Goal: Task Accomplishment & Management: Manage account settings

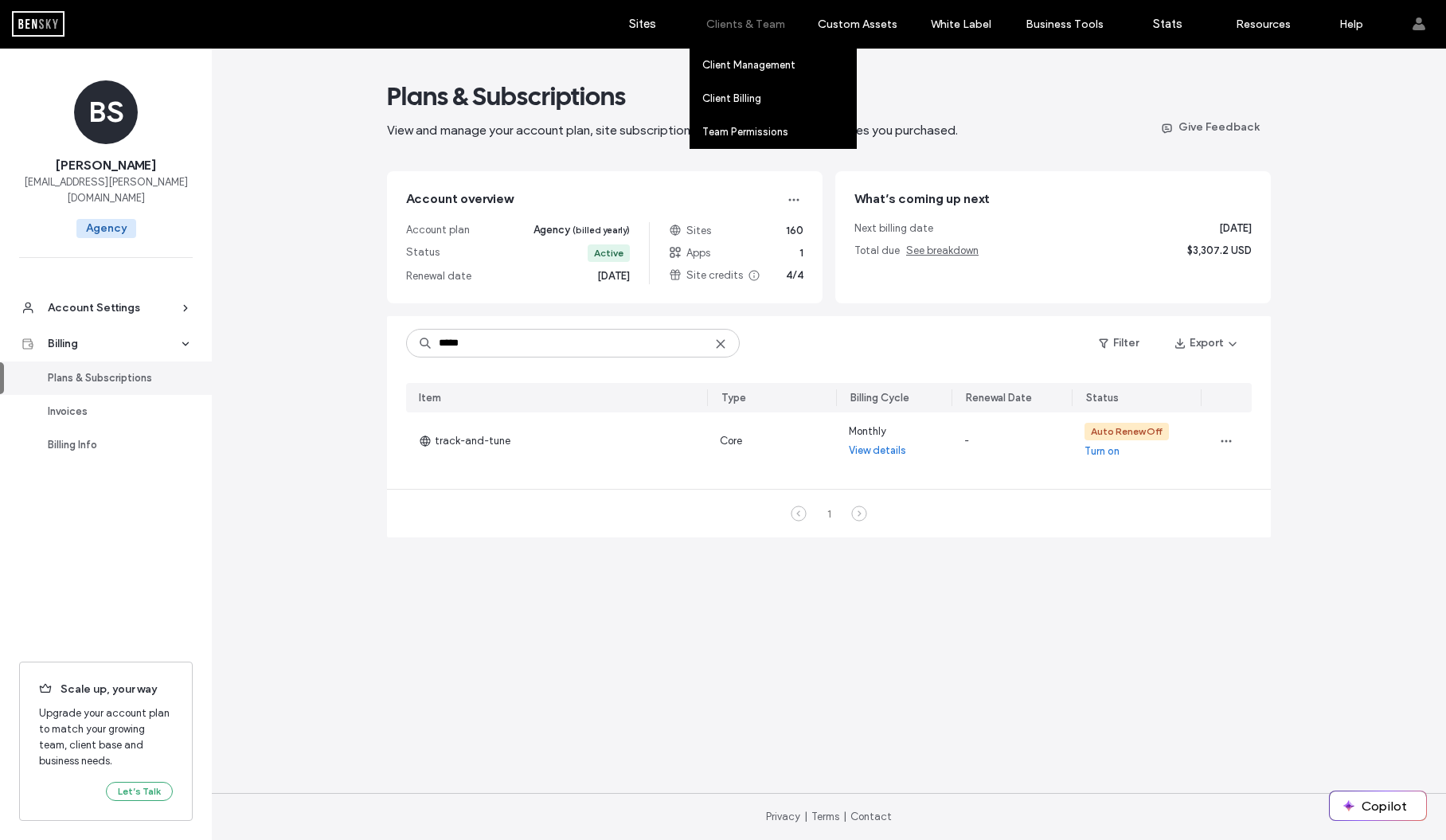
click at [742, 18] on label "Clients & Team" at bounding box center [745, 24] width 79 height 14
click at [746, 63] on label "Client Management" at bounding box center [749, 65] width 93 height 12
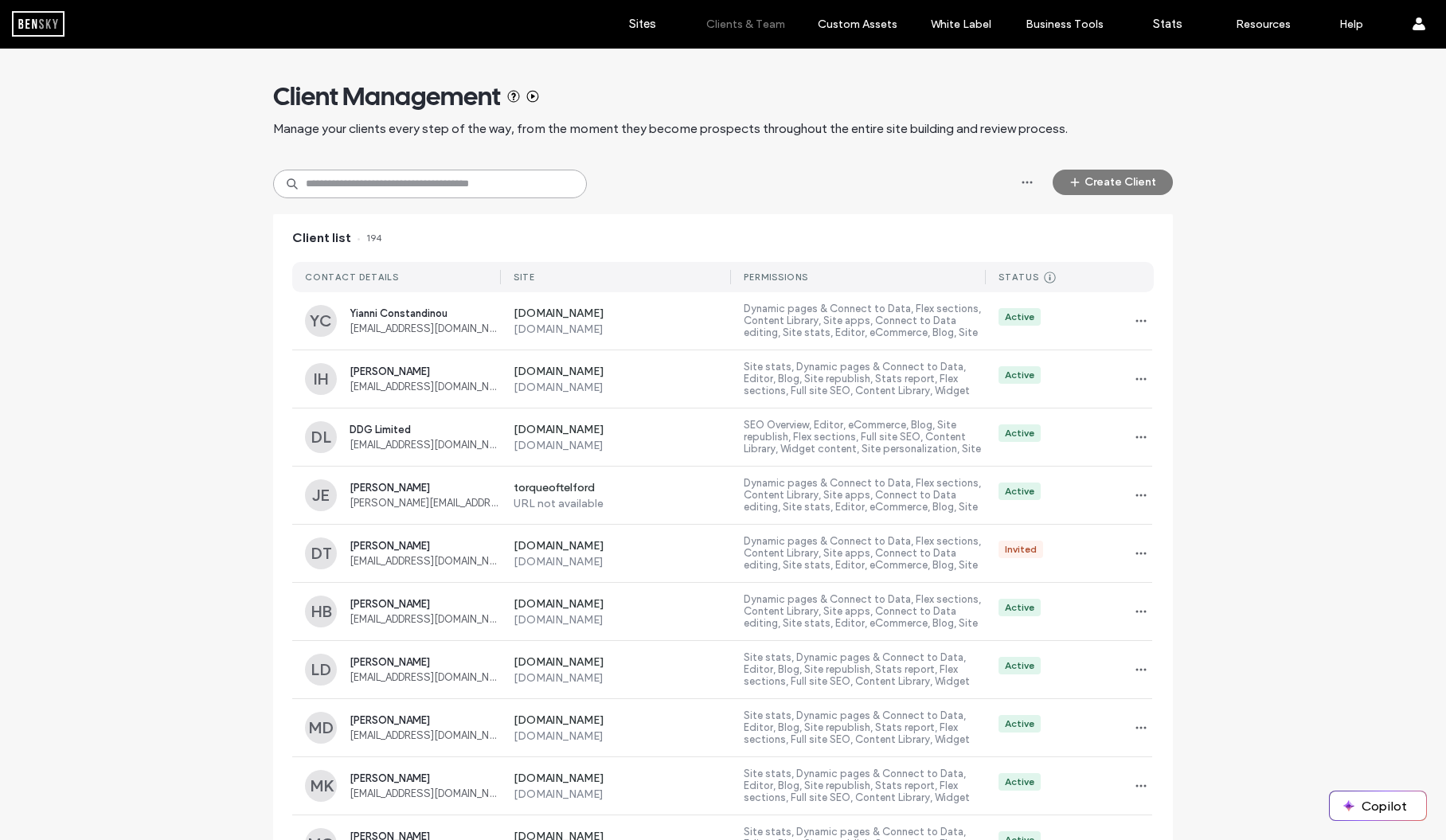
click at [474, 186] on input at bounding box center [429, 183] width 314 height 28
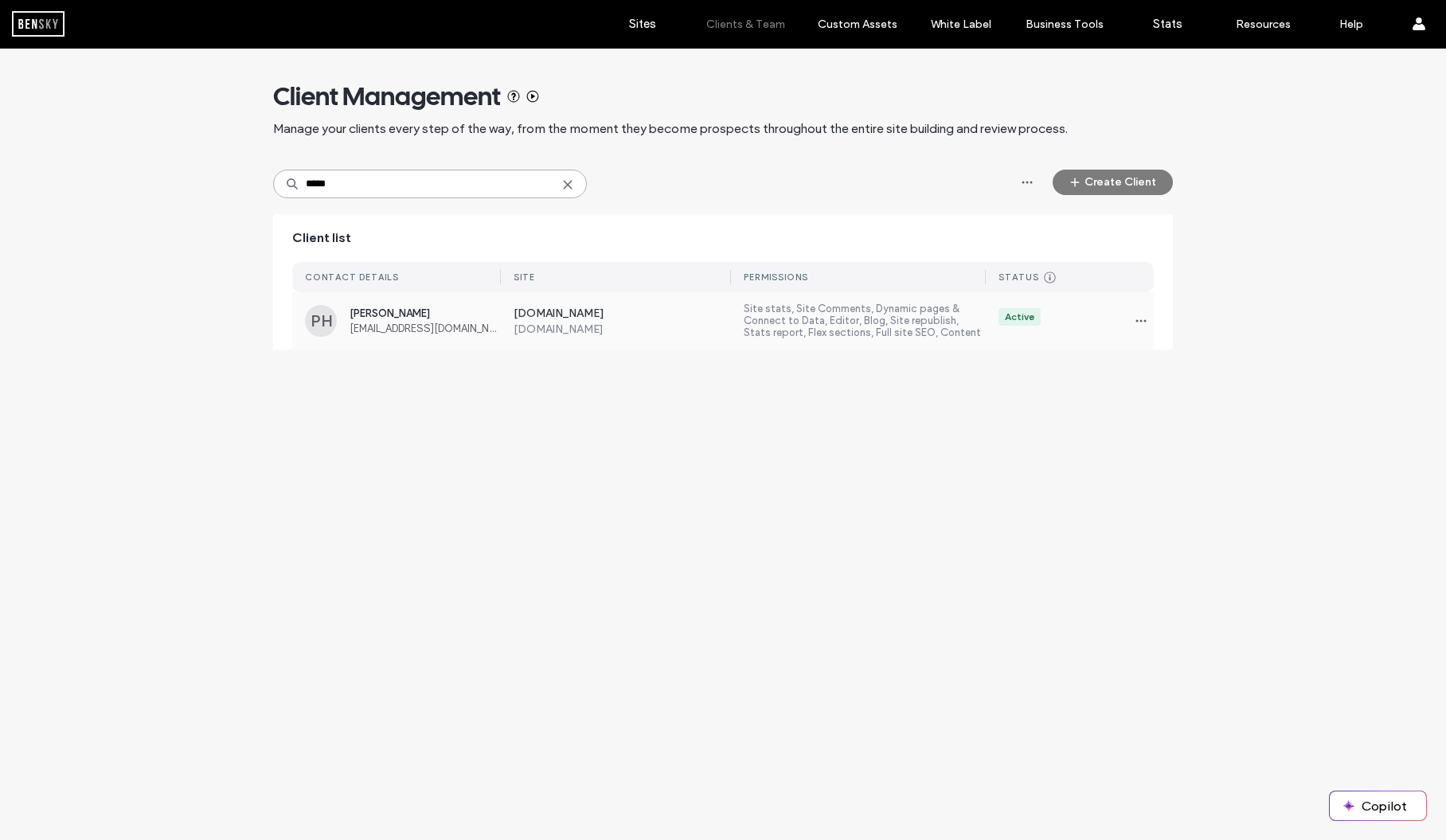
type input "*****"
click at [369, 312] on span "[PERSON_NAME]" at bounding box center [425, 313] width 151 height 12
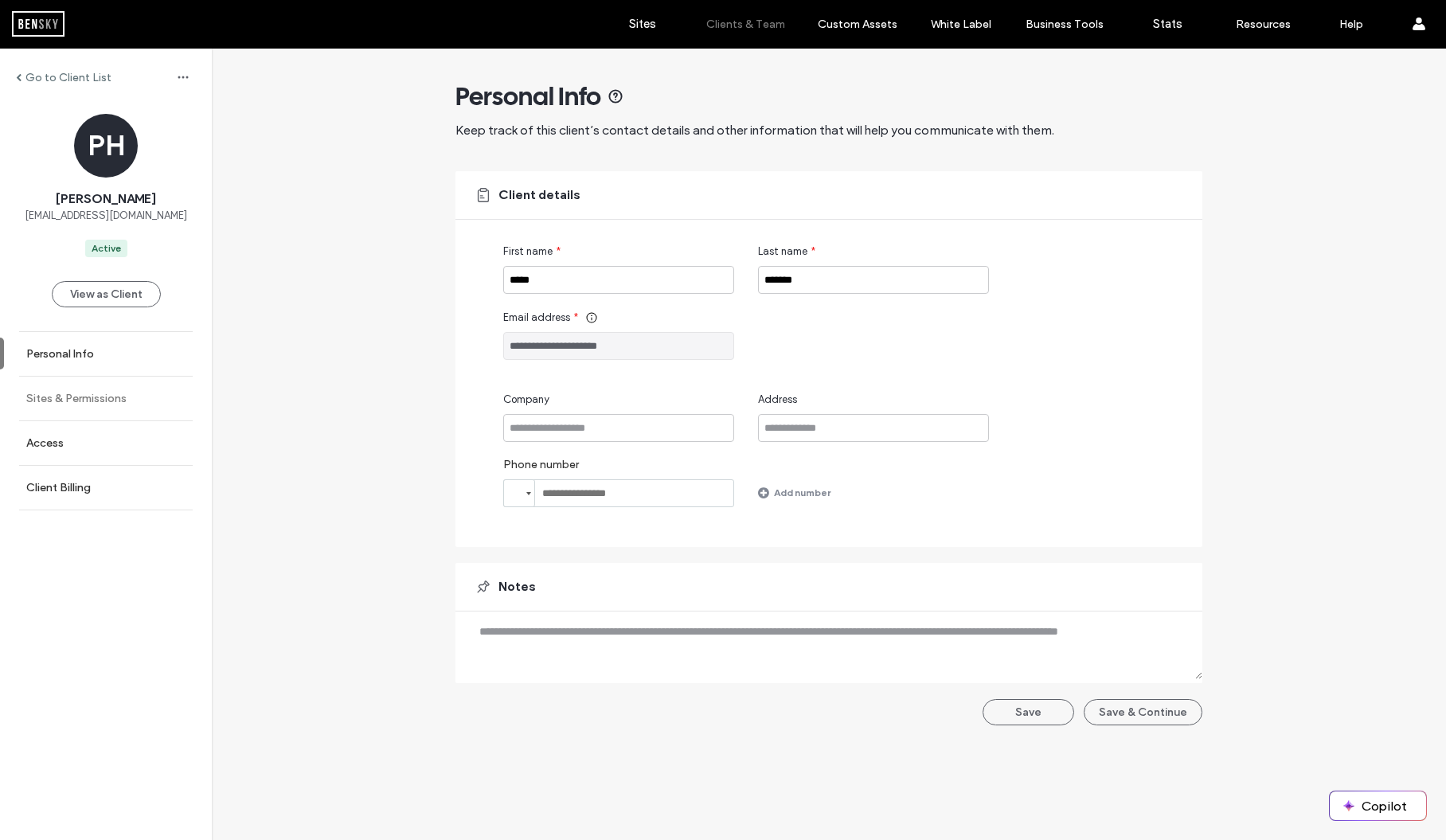
click at [90, 408] on link "Sites & Permissions" at bounding box center [106, 398] width 212 height 44
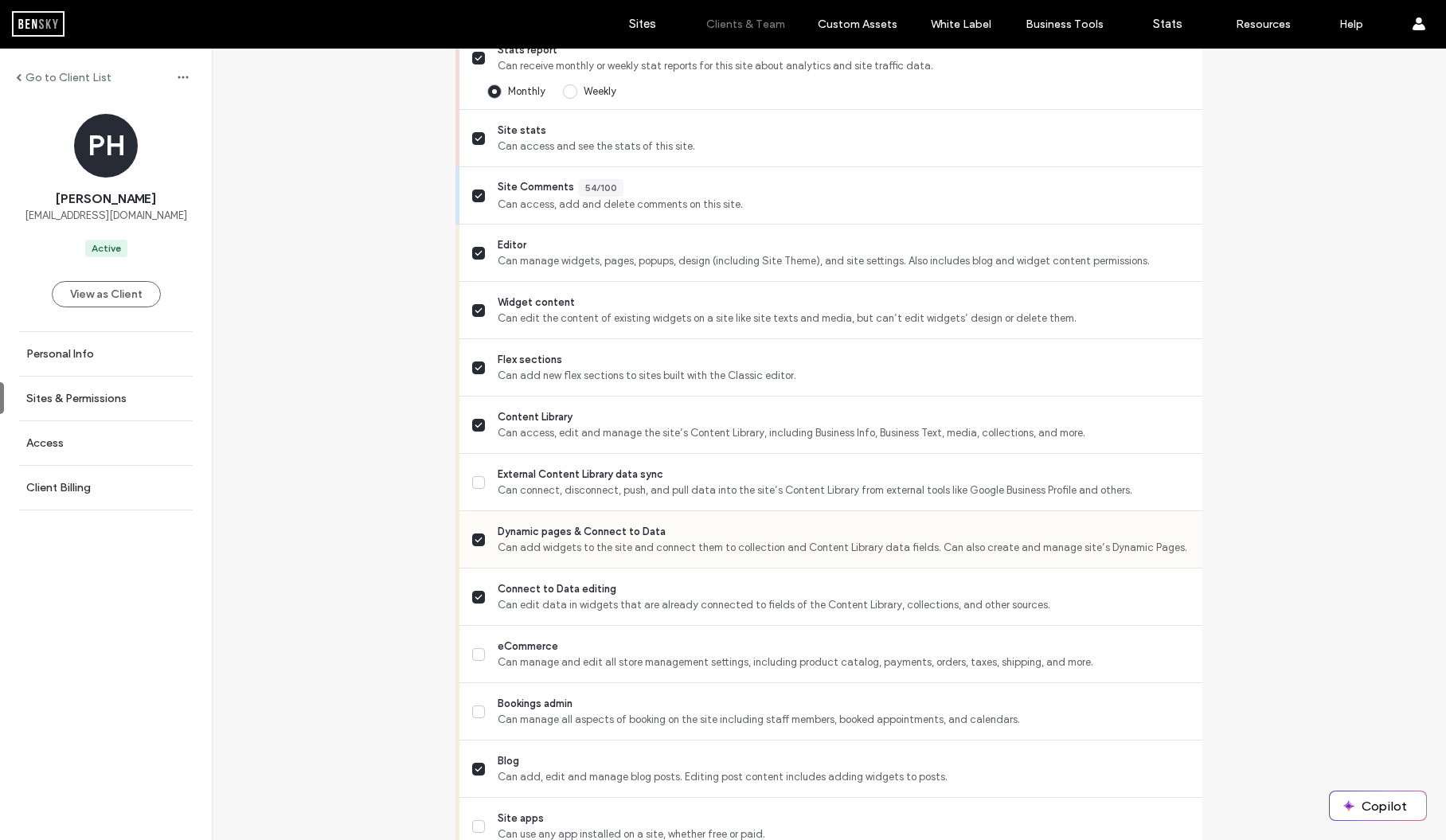
scroll to position [565, 0]
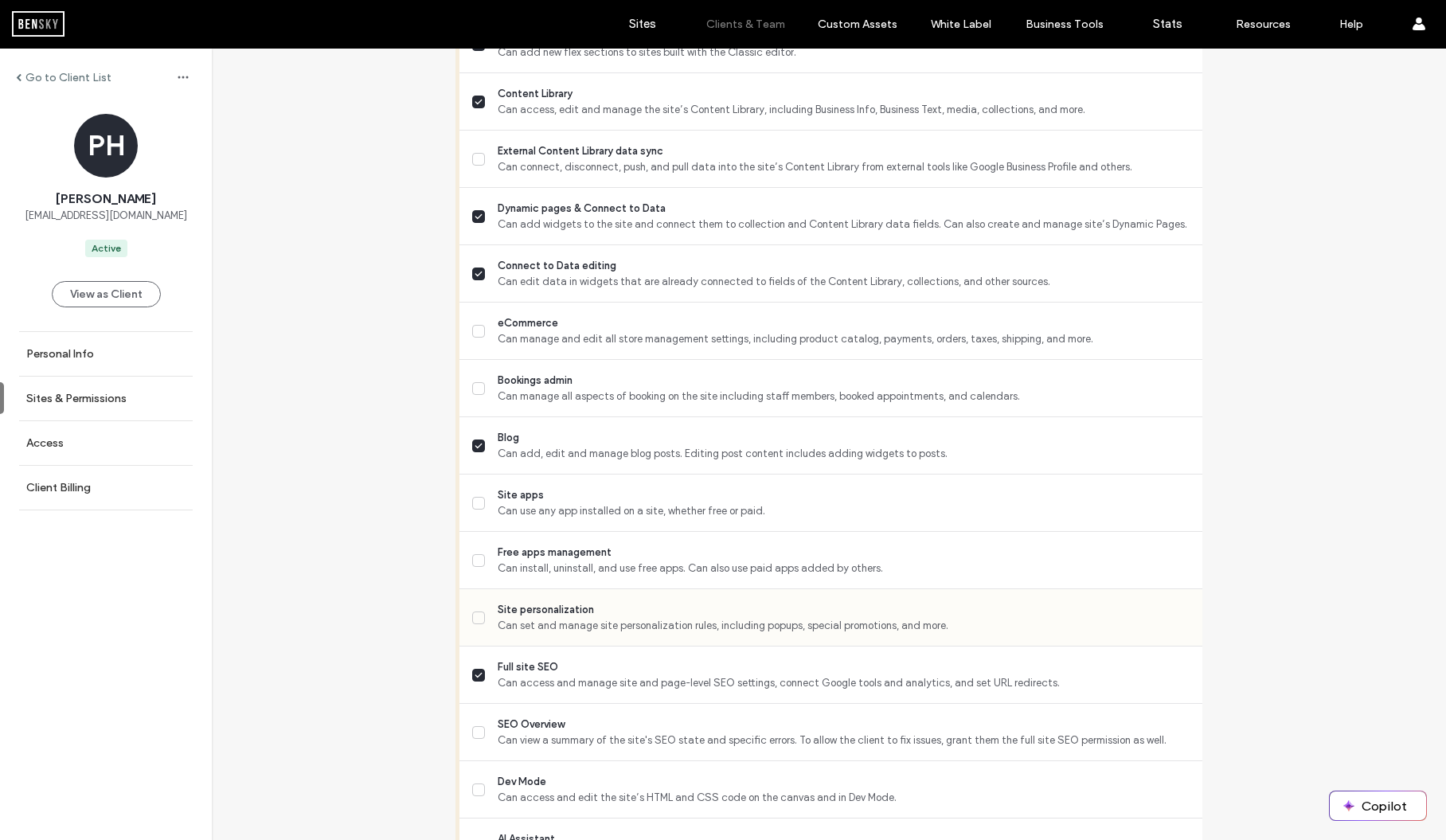
click at [638, 612] on span "Site personalization" at bounding box center [843, 609] width 692 height 16
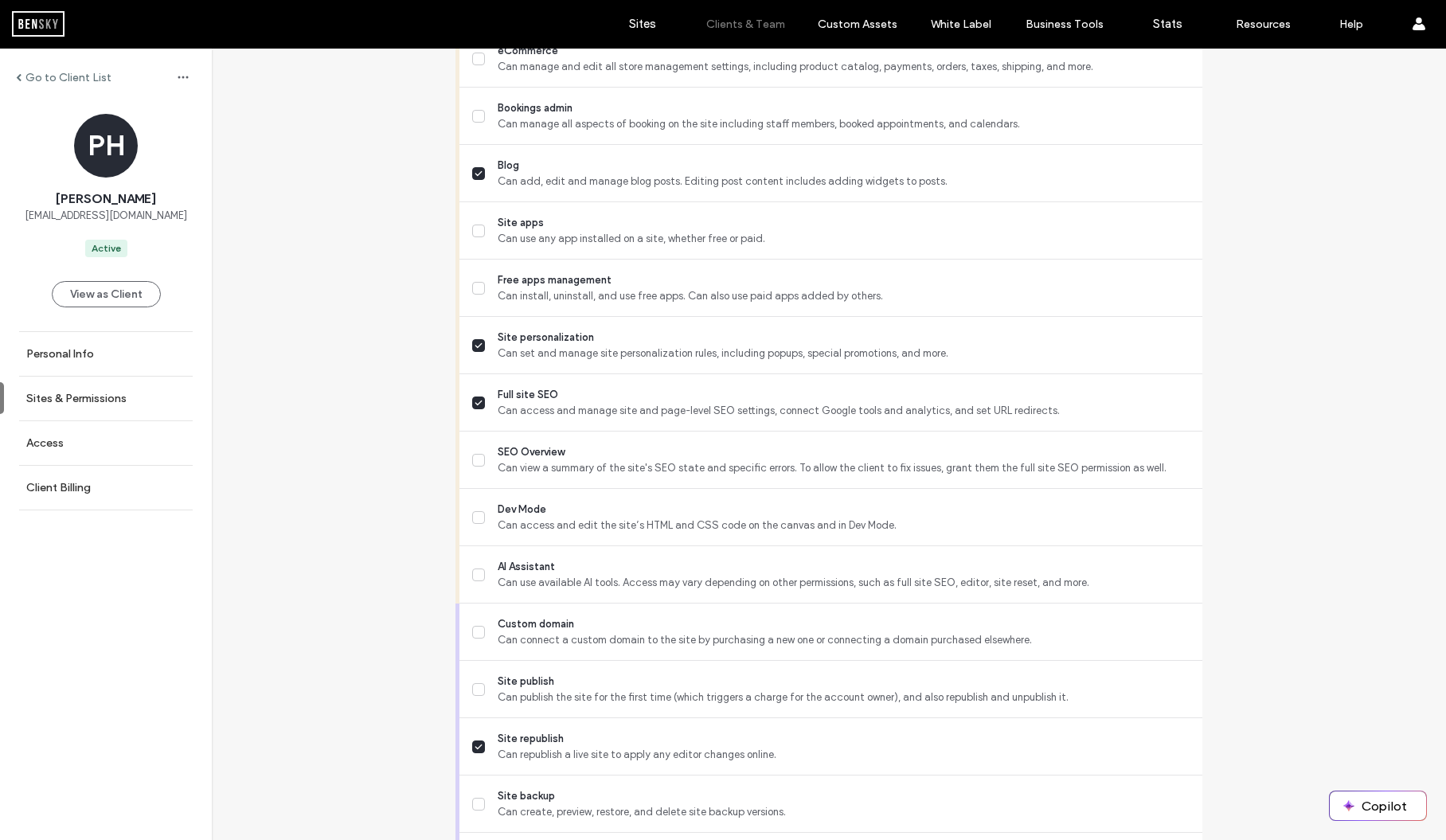
scroll to position [1233, 0]
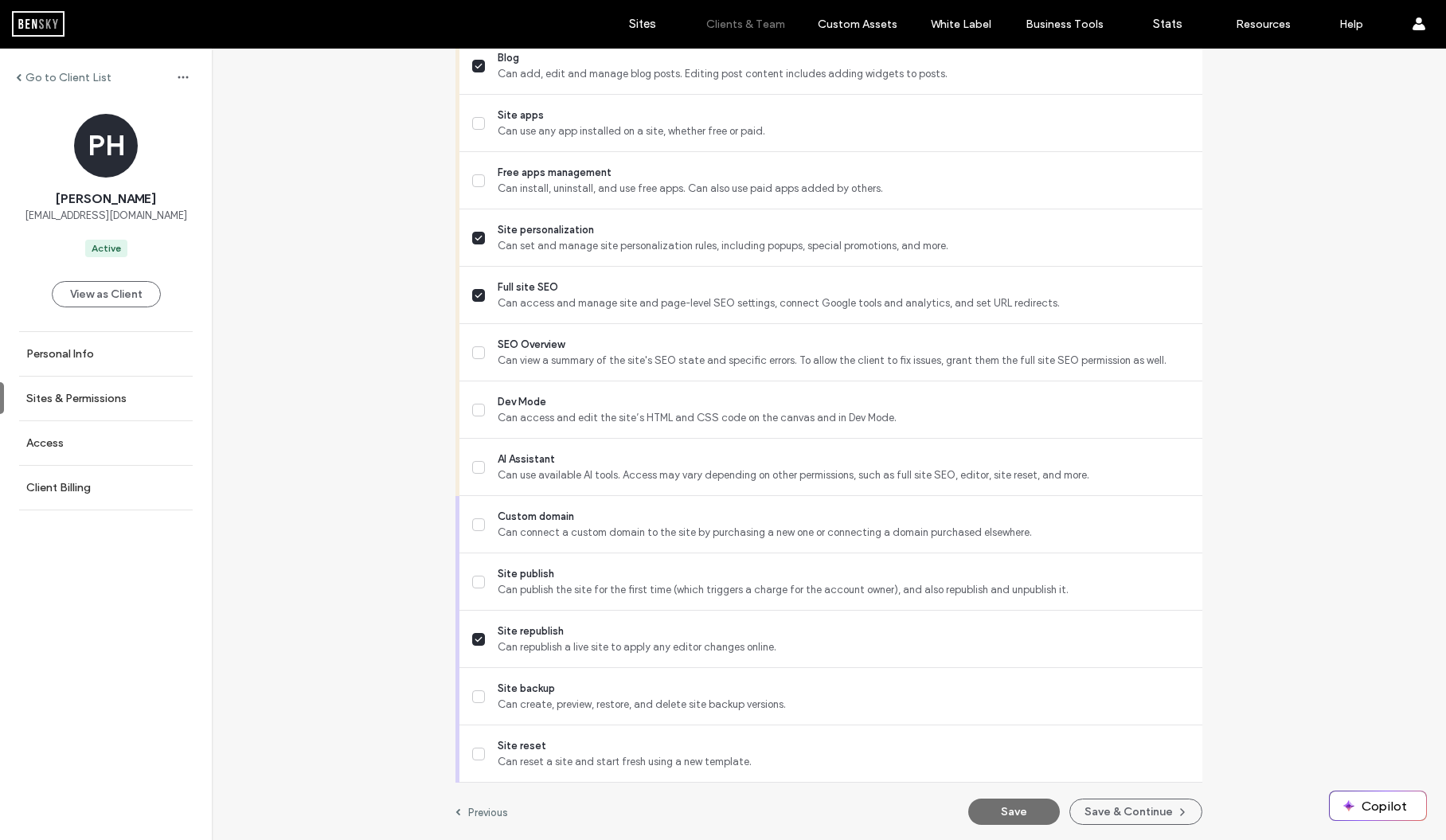
click at [1015, 807] on button "Save" at bounding box center [1014, 811] width 92 height 26
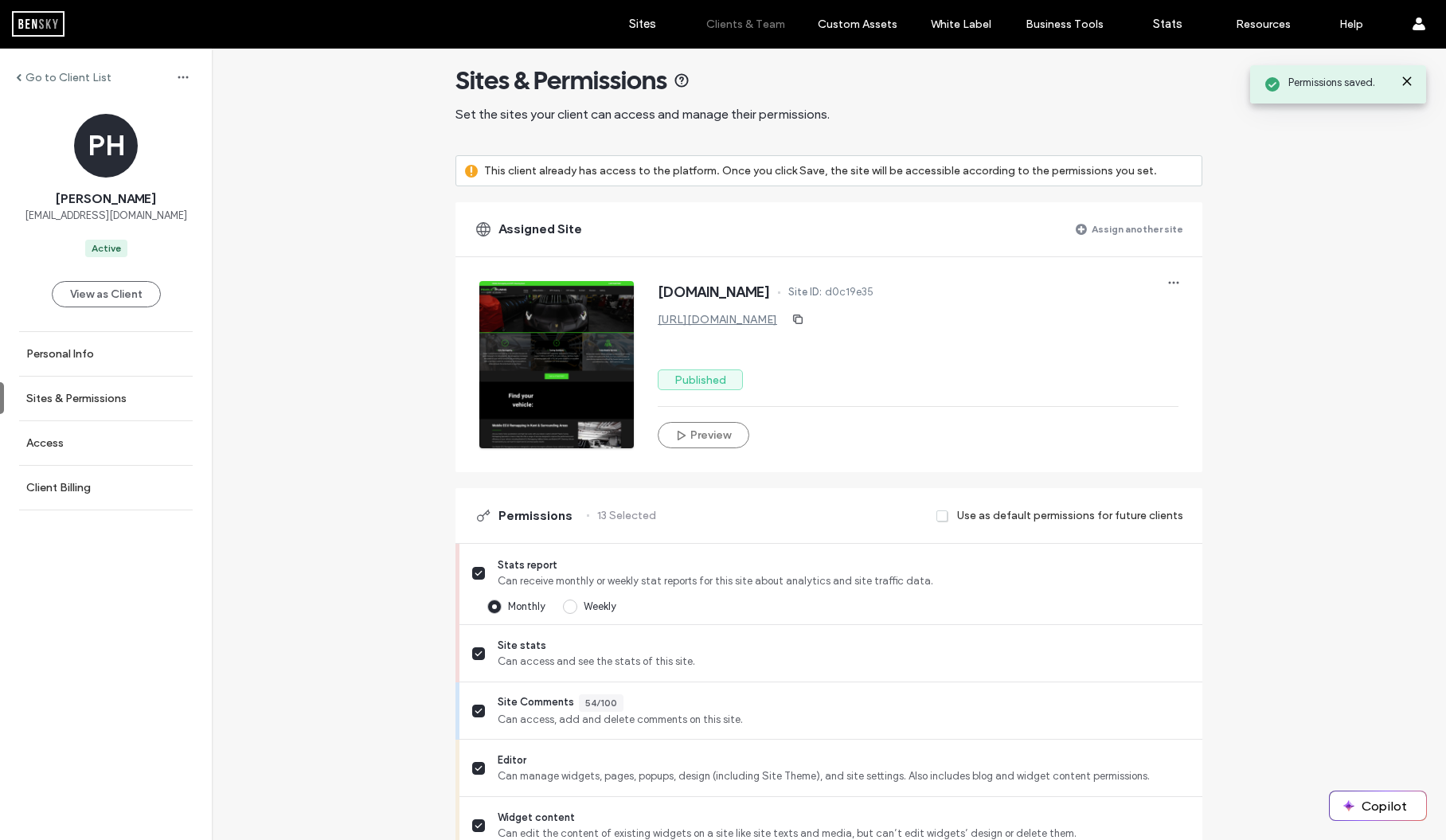
scroll to position [0, 0]
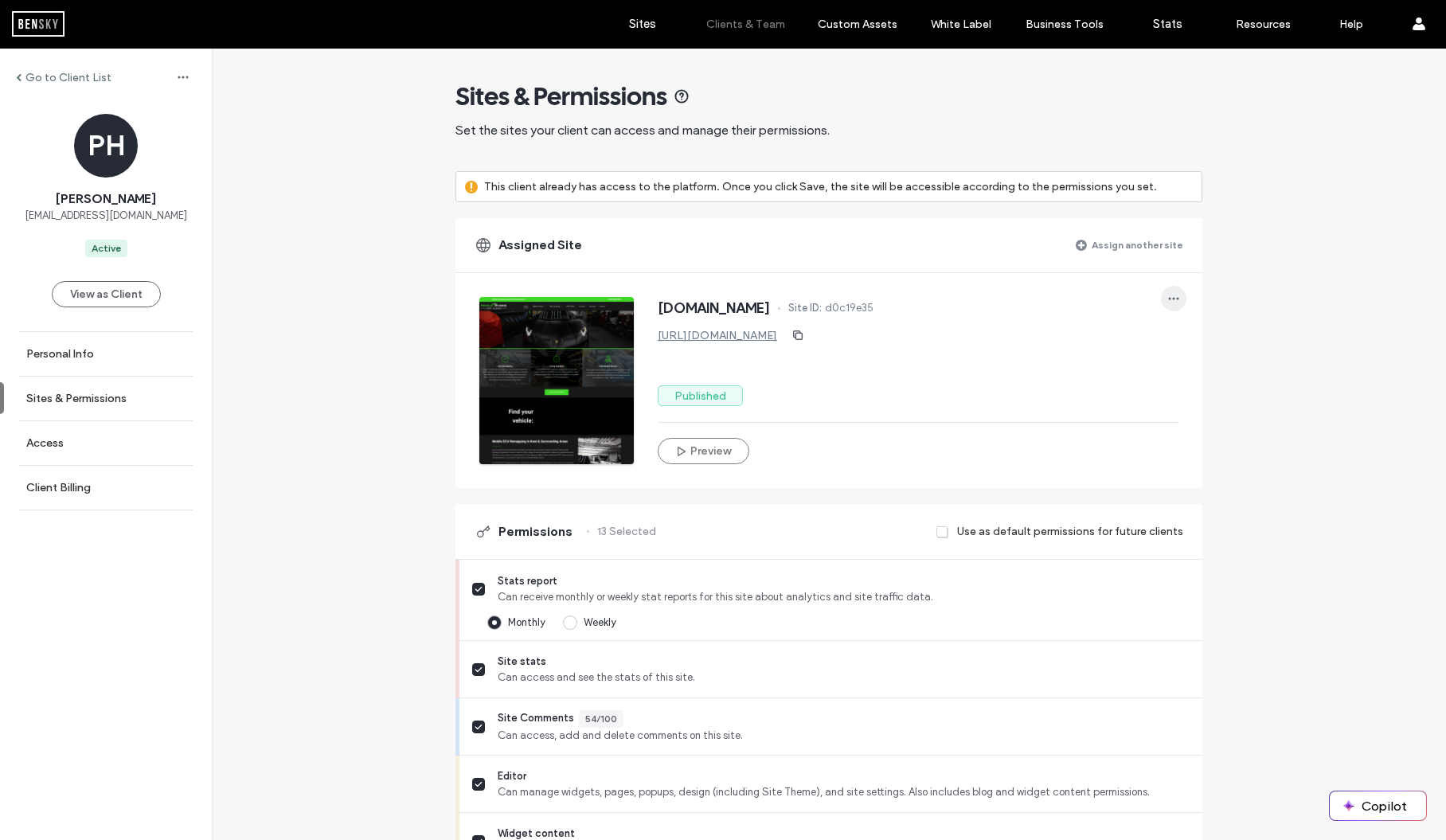
click at [1169, 295] on icon "button" at bounding box center [1173, 298] width 13 height 13
click at [1234, 372] on div "Edit site" at bounding box center [1227, 370] width 142 height 30
